Goal: Use online tool/utility: Utilize a website feature to perform a specific function

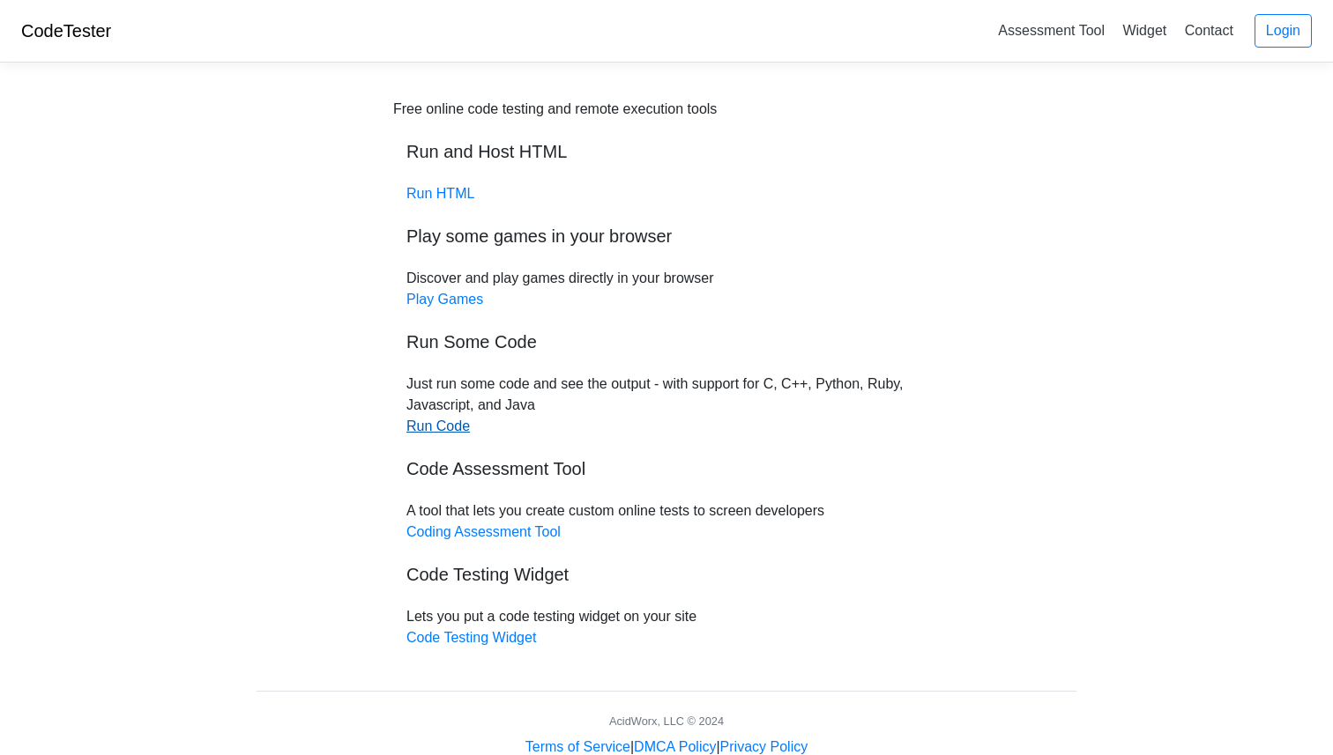
click at [447, 426] on link "Run Code" at bounding box center [437, 426] width 63 height 15
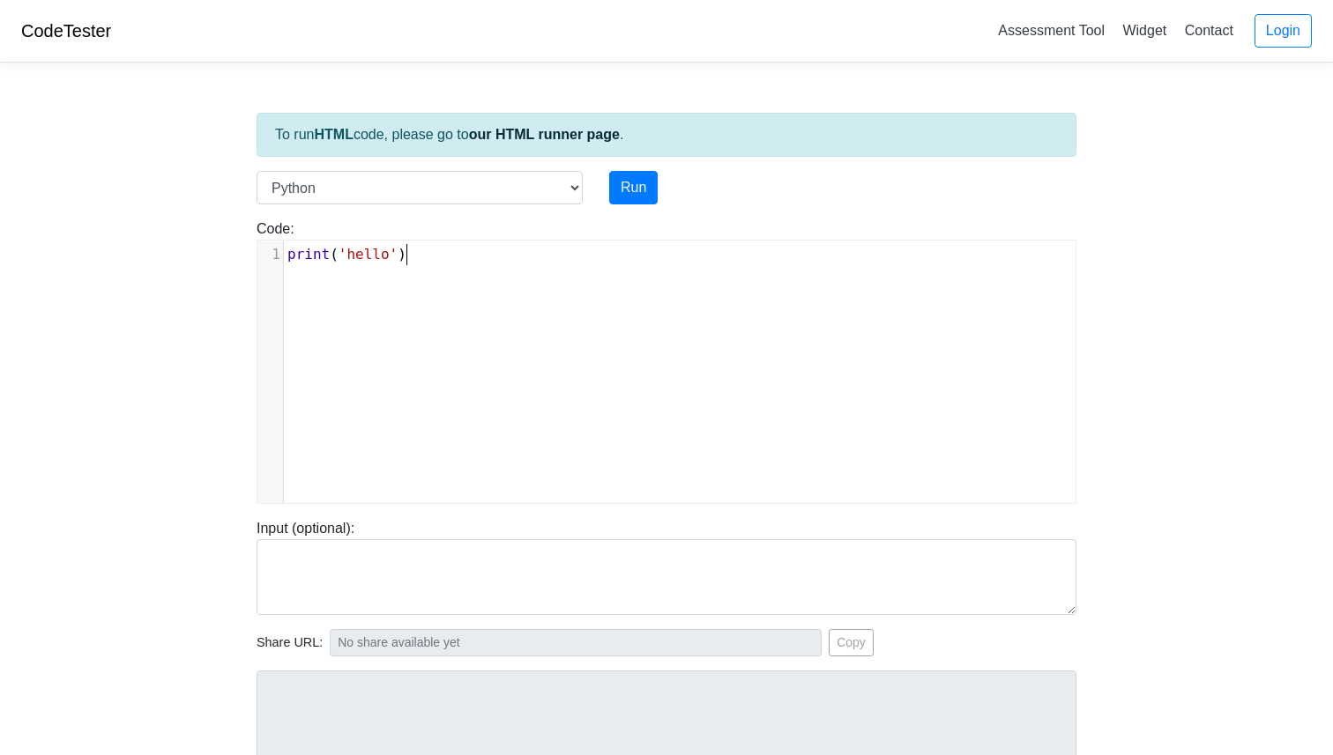
scroll to position [7, 0]
click at [489, 325] on div "xxxxxxxxxx 1 print ( 'hello' )" at bounding box center [679, 385] width 844 height 289
click at [481, 721] on div "To run HTML code, please go to our HTML runner page . Language C C++ Go Java Ja…" at bounding box center [666, 509] width 846 height 864
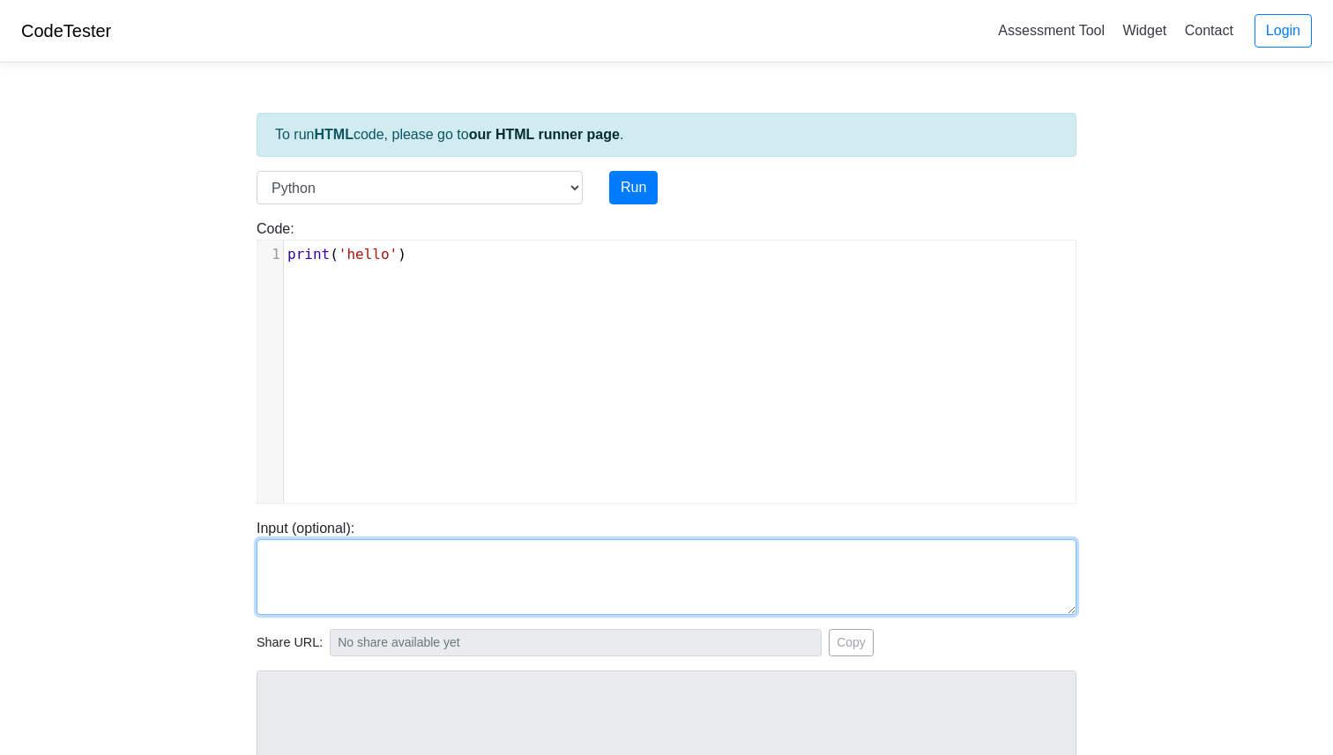
click at [451, 580] on textarea at bounding box center [666, 577] width 820 height 76
paste textarea "Generate a simple C code that prints "Hello and welcome to the generative AI wo…"
drag, startPoint x: 830, startPoint y: 561, endPoint x: 286, endPoint y: 505, distance: 546.6
click at [286, 505] on div "Input (optional): Generate a simple C code that prints "Hello and welcome to th…" at bounding box center [666, 559] width 846 height 111
type textarea "Generate a simple C code that prints "Hello and welcome to the generative AI wo…"
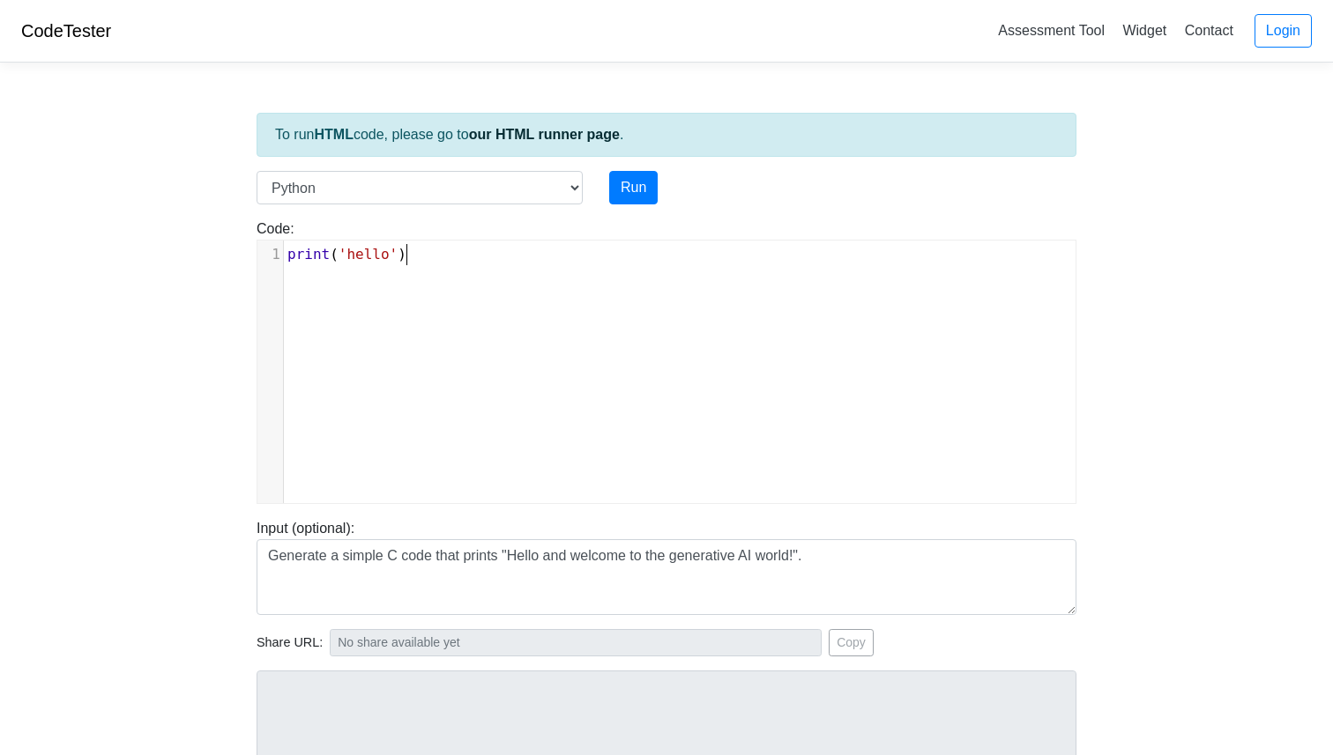
click at [536, 699] on div "To run HTML code, please go to our HTML runner page . Language C C++ Go Java Ja…" at bounding box center [666, 509] width 846 height 864
drag, startPoint x: 765, startPoint y: 421, endPoint x: 664, endPoint y: 226, distance: 220.4
click at [702, 595] on div "To run HTML code, please go to our HTML runner page . Language C C++ Go Java Ja…" at bounding box center [666, 509] width 846 height 864
click at [640, 183] on button "Run" at bounding box center [633, 187] width 48 height 33
type input "https://codetester.io/runner?s=v2lPo9jGWn"
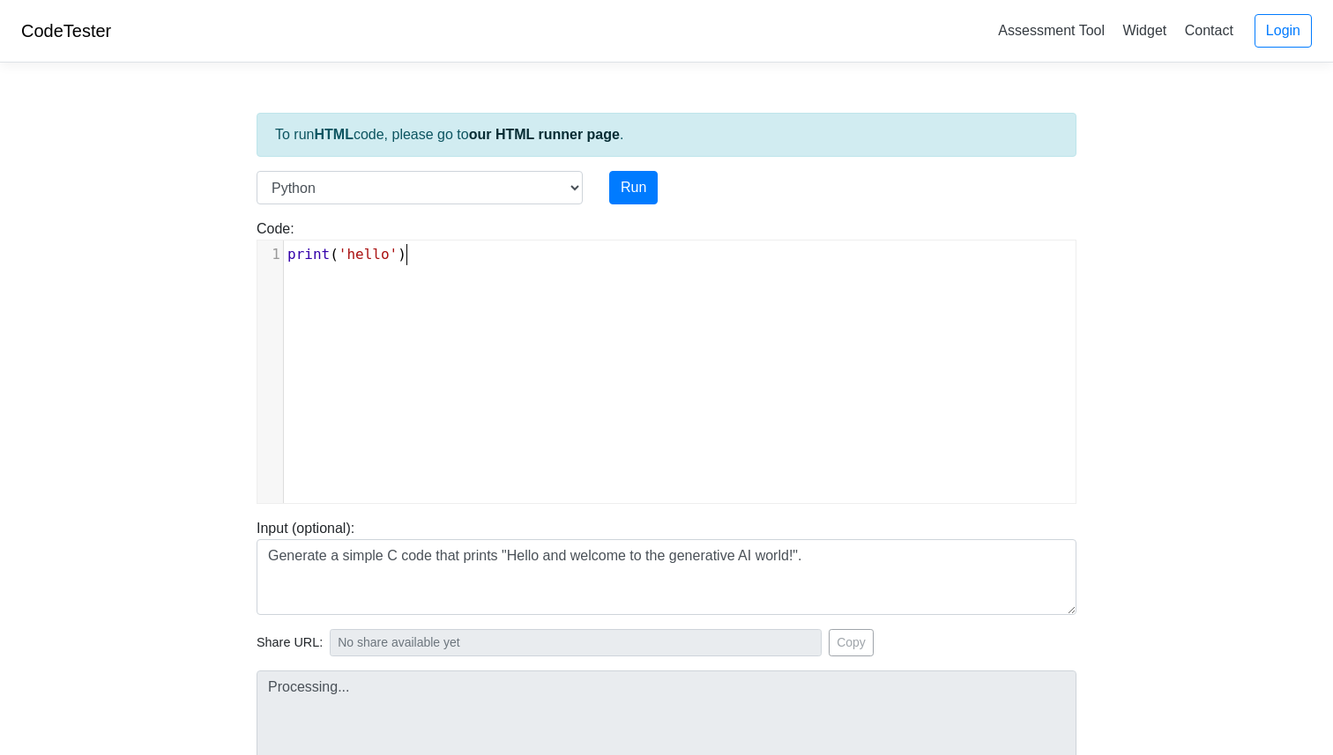
type textarea "Stdout: hello"
click at [524, 754] on div "To run HTML code, please go to our HTML runner page . Language C C++ Go Java Ja…" at bounding box center [666, 509] width 846 height 864
click at [576, 179] on select "C C++ Go Java Javascript Python Ruby" at bounding box center [419, 187] width 326 height 33
select select "c"
click at [256, 171] on select "C C++ Go Java Javascript Python Ruby" at bounding box center [419, 187] width 326 height 33
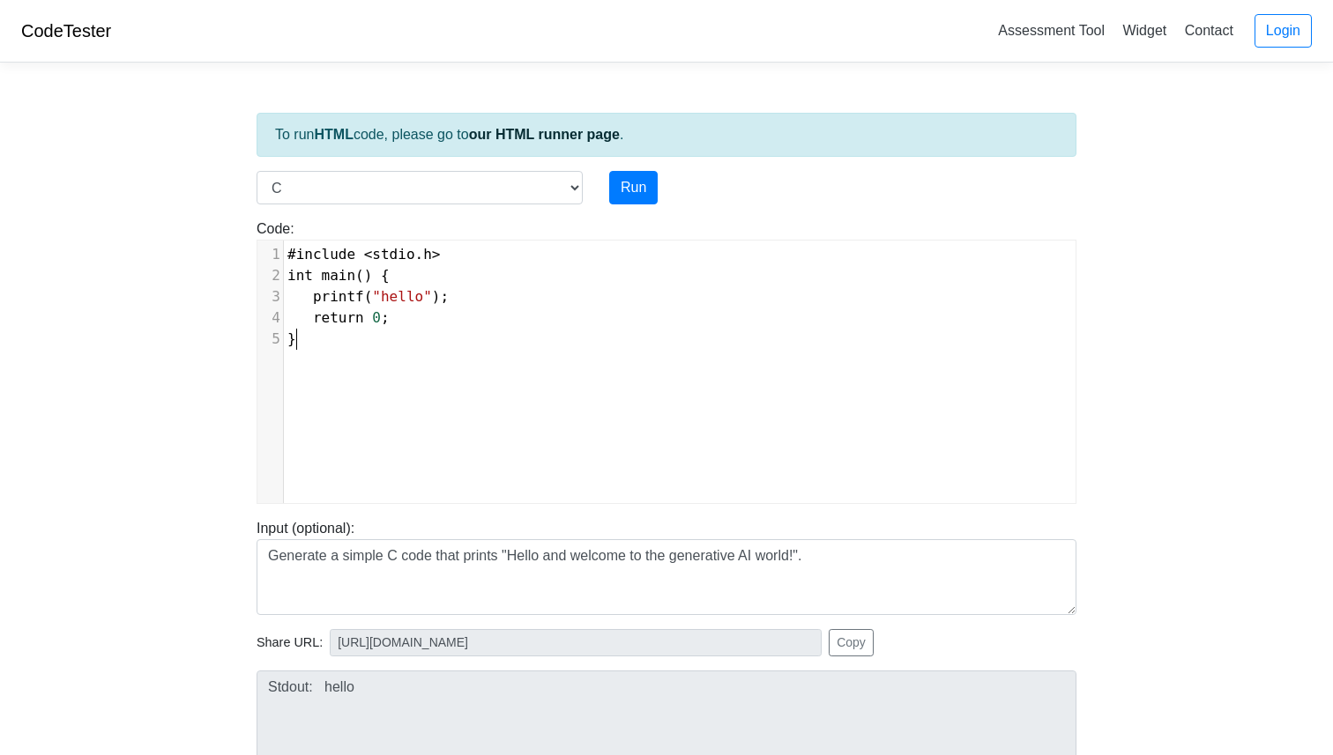
type textarea "#include <stdio.h> int main() { printf("hello"); return 0; }"
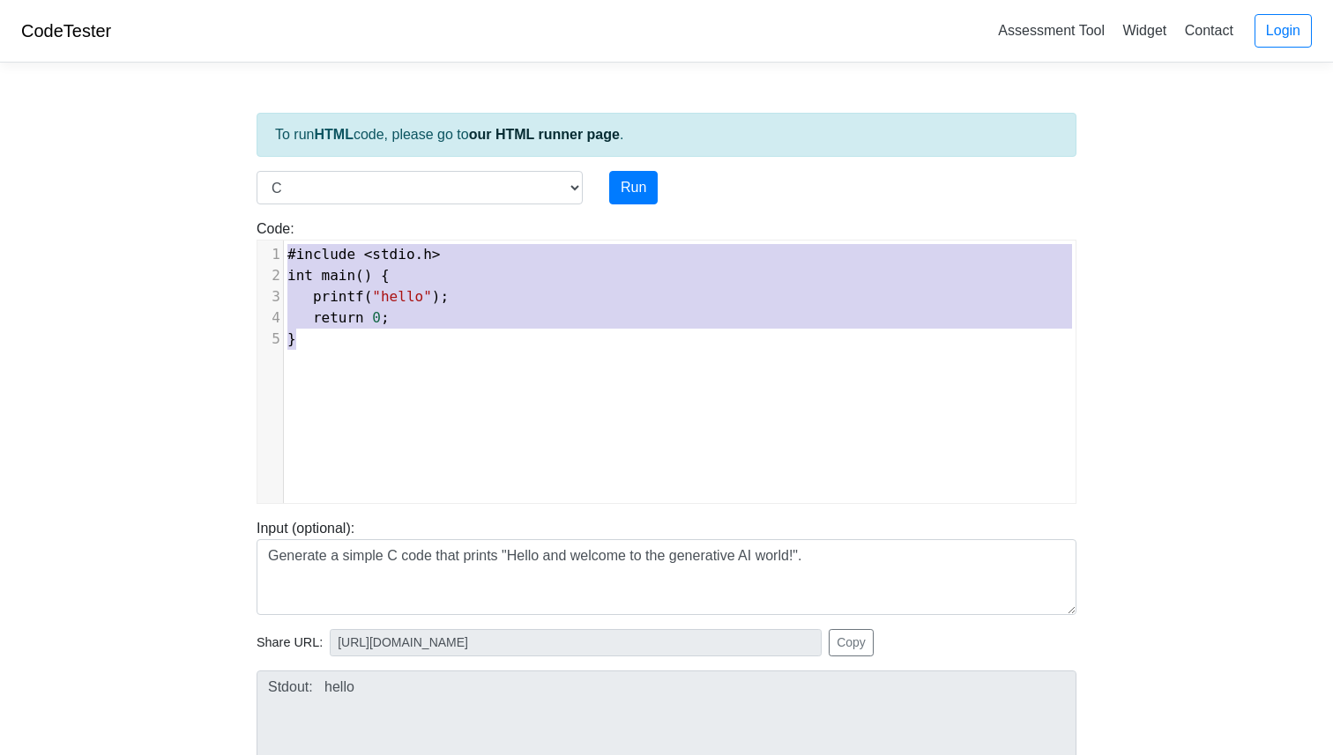
drag, startPoint x: 460, startPoint y: 342, endPoint x: 272, endPoint y: 227, distance: 220.4
click at [272, 227] on div "Code: #include <stdio.h> int main() { printf("hello"); return 0; } #include <st…" at bounding box center [666, 362] width 846 height 286
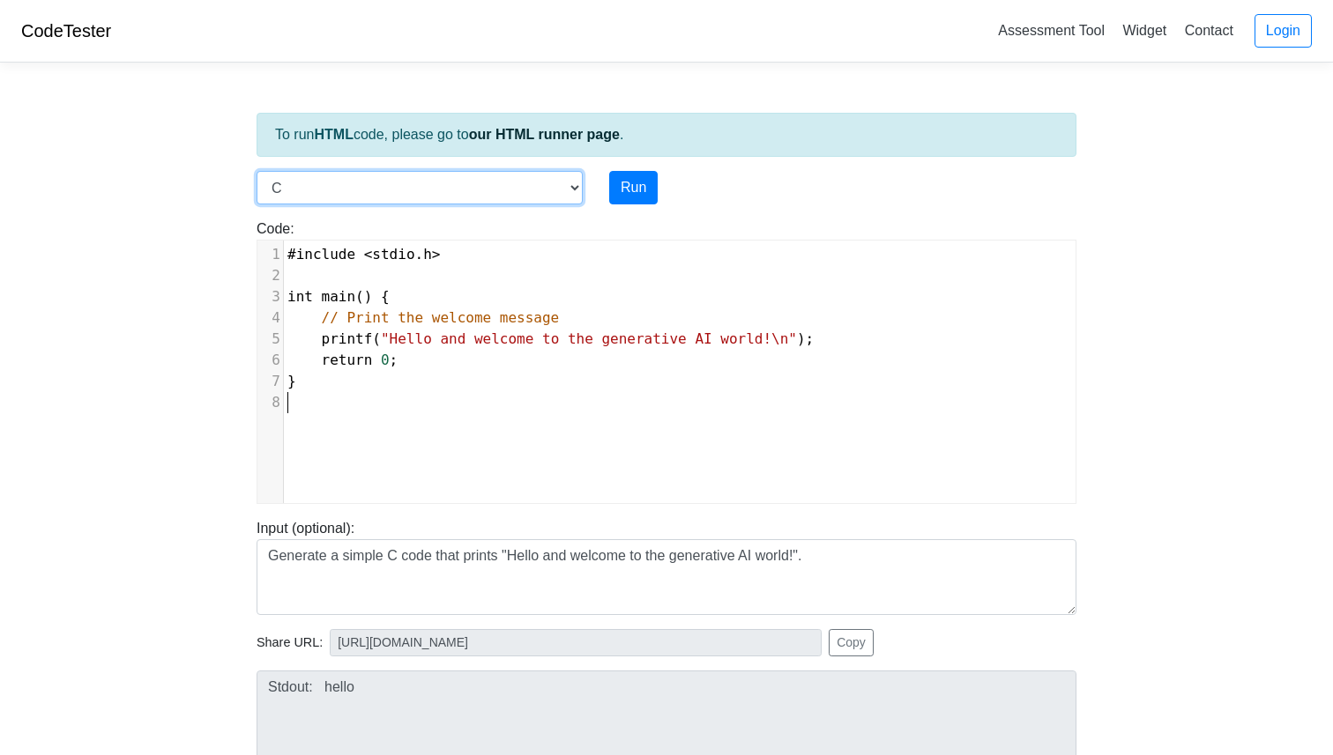
click at [575, 185] on select "C C++ Go Java Javascript Python Ruby" at bounding box center [419, 187] width 326 height 33
select select "java"
click at [256, 171] on select "C C++ Go Java Javascript Python Ruby" at bounding box center [419, 187] width 326 height 33
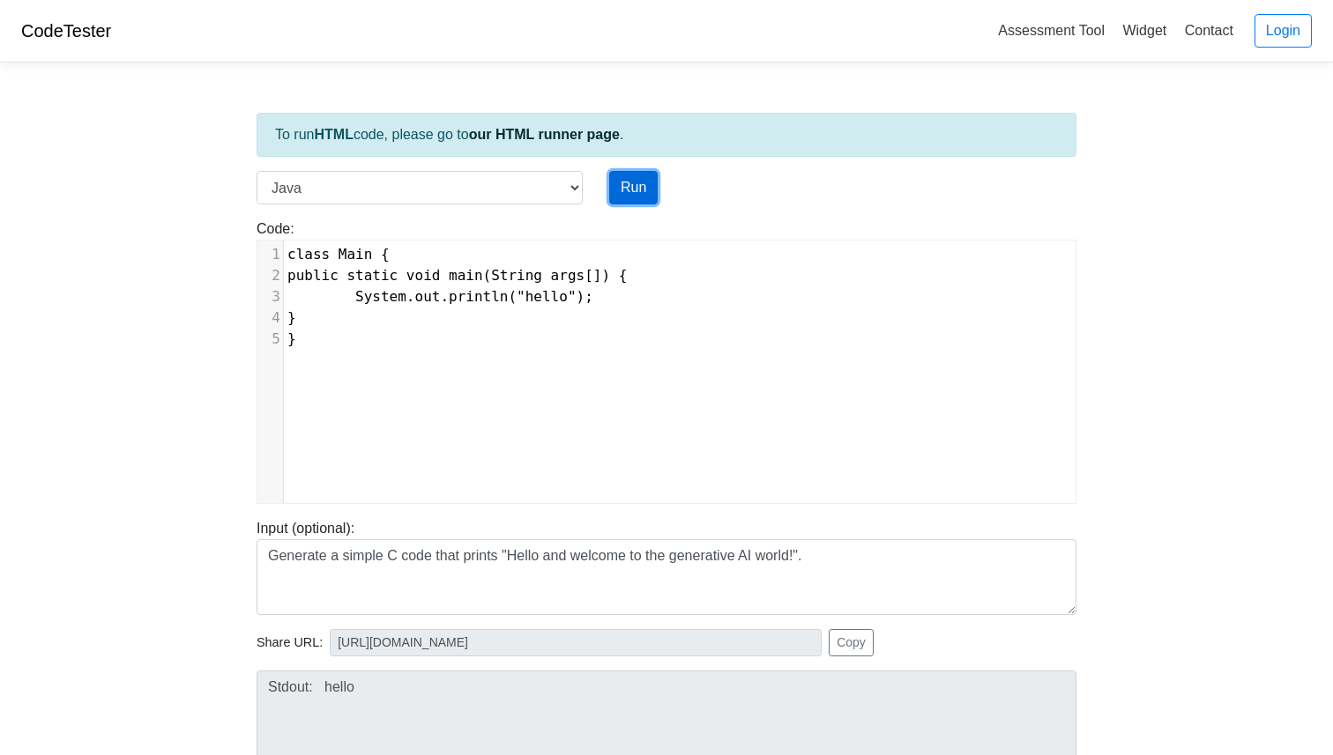
click at [647, 194] on button "Run" at bounding box center [633, 187] width 48 height 33
type input "https://codetester.io/runner?s=dYWNLOD9X5"
type textarea "Stdout: hello"
click at [424, 368] on div "xxxxxxxxxx 1 class Main { 2 public static void main(String args[]) { 3 System.o…" at bounding box center [679, 385] width 844 height 289
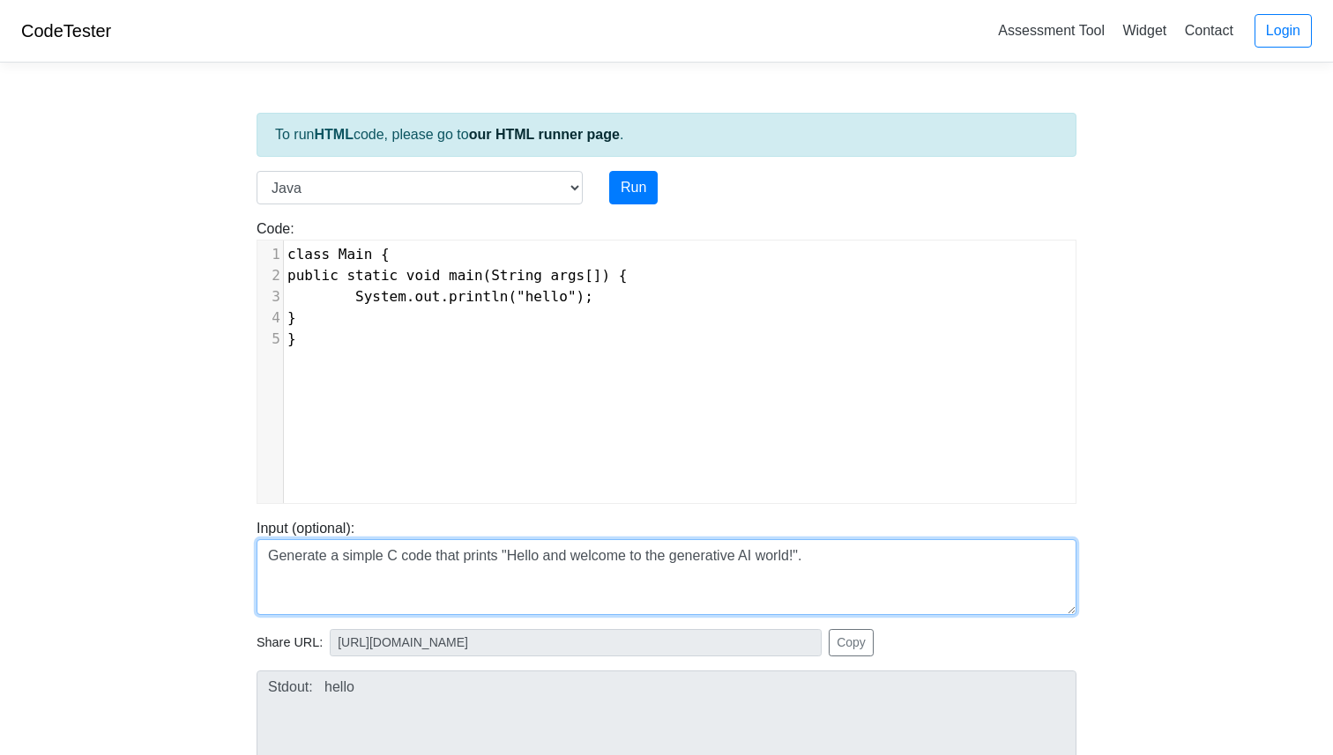
drag, startPoint x: 856, startPoint y: 570, endPoint x: 255, endPoint y: 540, distance: 601.8
click at [255, 540] on div "Input (optional): Generate a simple C code that prints "Hello and welcome to th…" at bounding box center [666, 566] width 846 height 97
paste textarea "#include <stdio.h> int main() { // Print the welcome message printf("Hello and …"
type textarea "#include <stdio.h> int main() { // Print the welcome message printf("Hello and …"
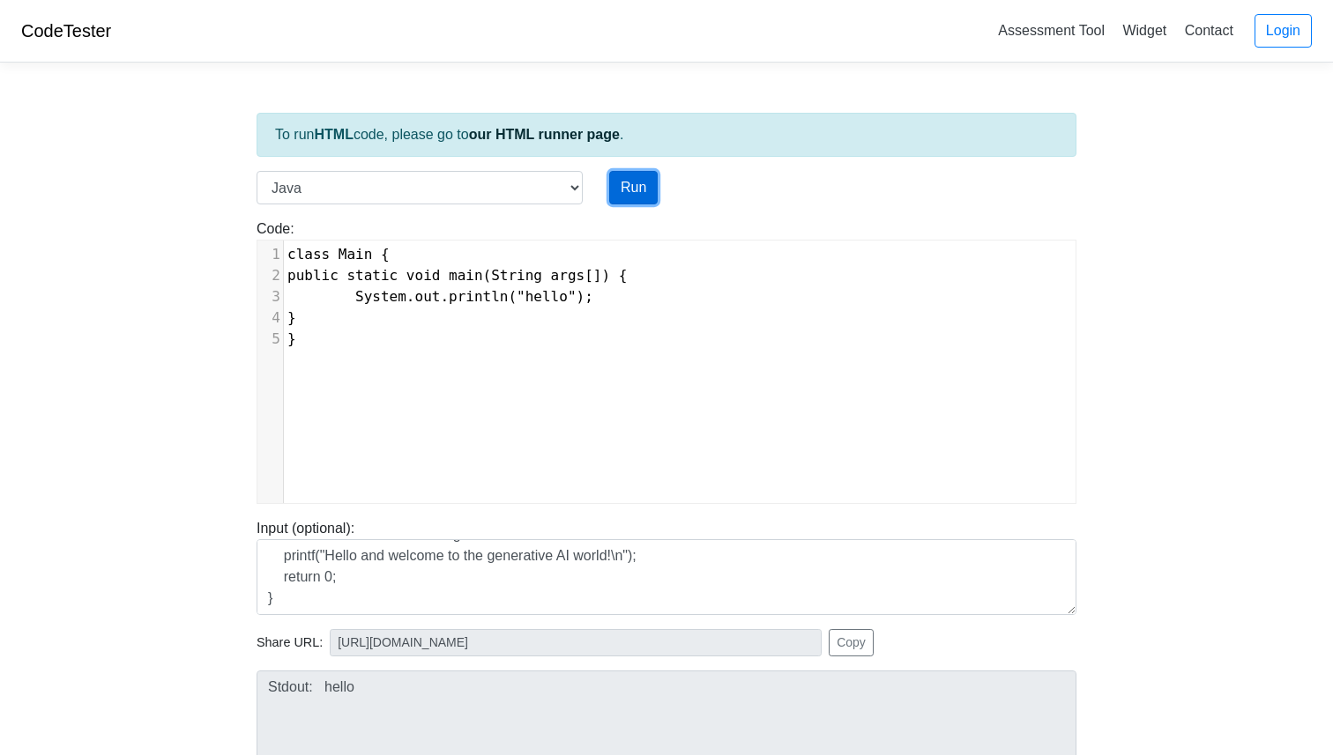
click at [634, 184] on button "Run" at bounding box center [633, 187] width 48 height 33
type input "https://codetester.io/runner?s=koW1bmkqlR"
type textarea "Stdout: hello"
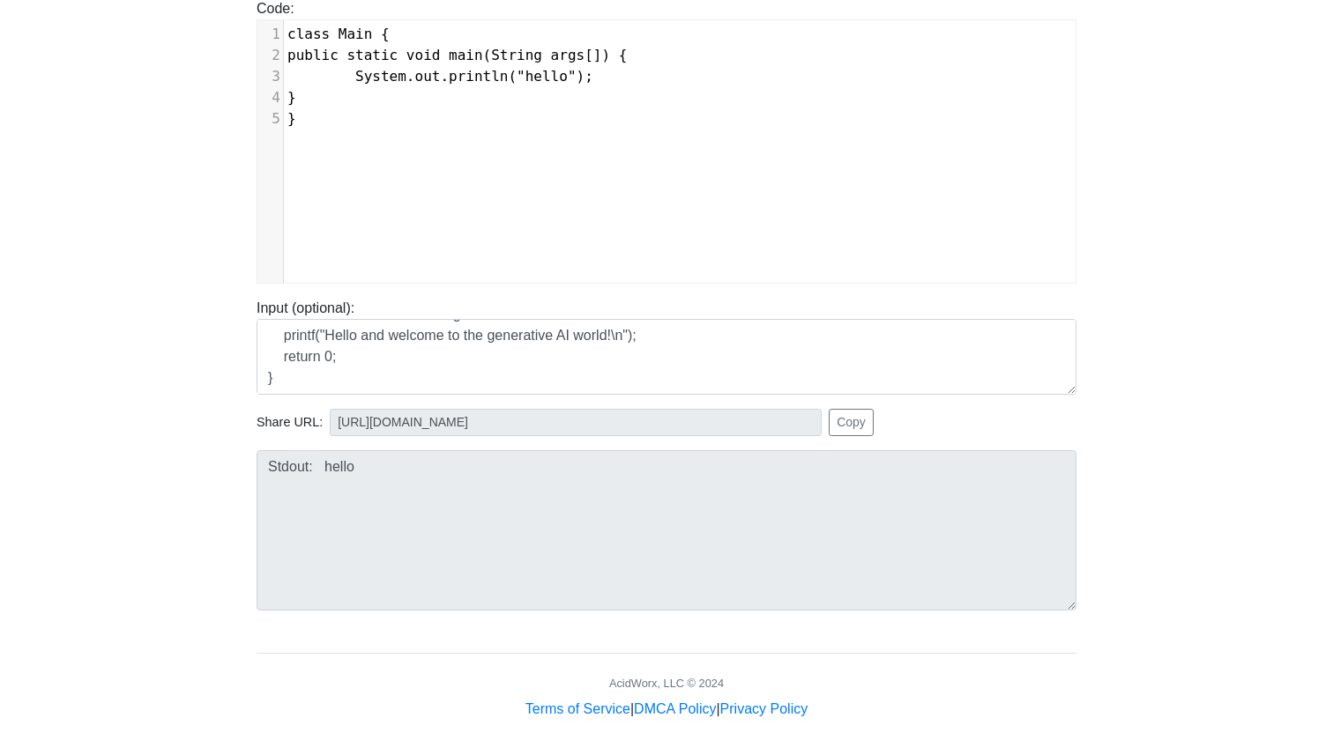
scroll to position [227, 0]
